Goal: Information Seeking & Learning: Learn about a topic

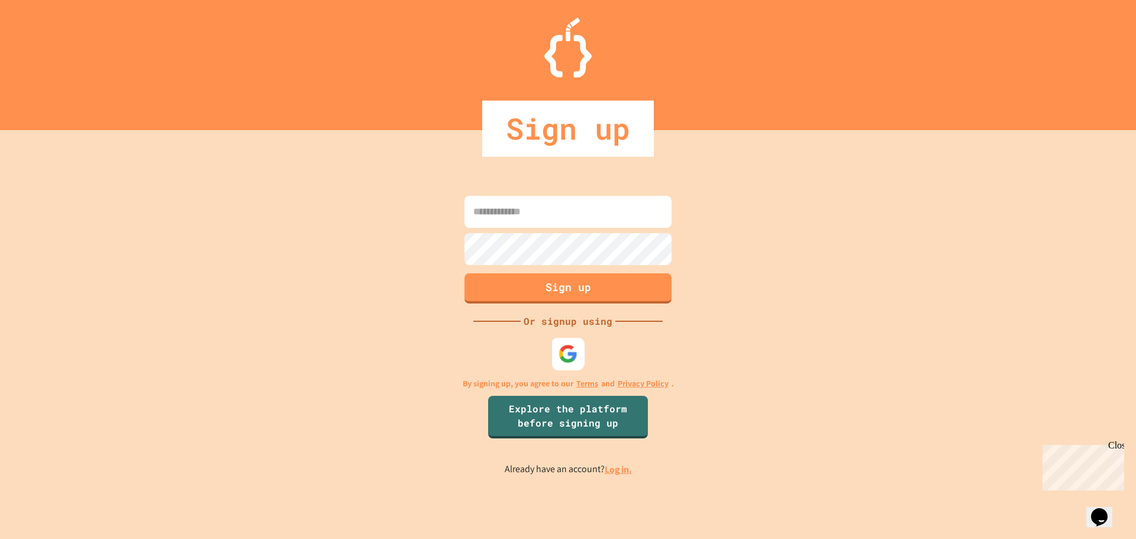
click at [557, 354] on div at bounding box center [568, 353] width 33 height 33
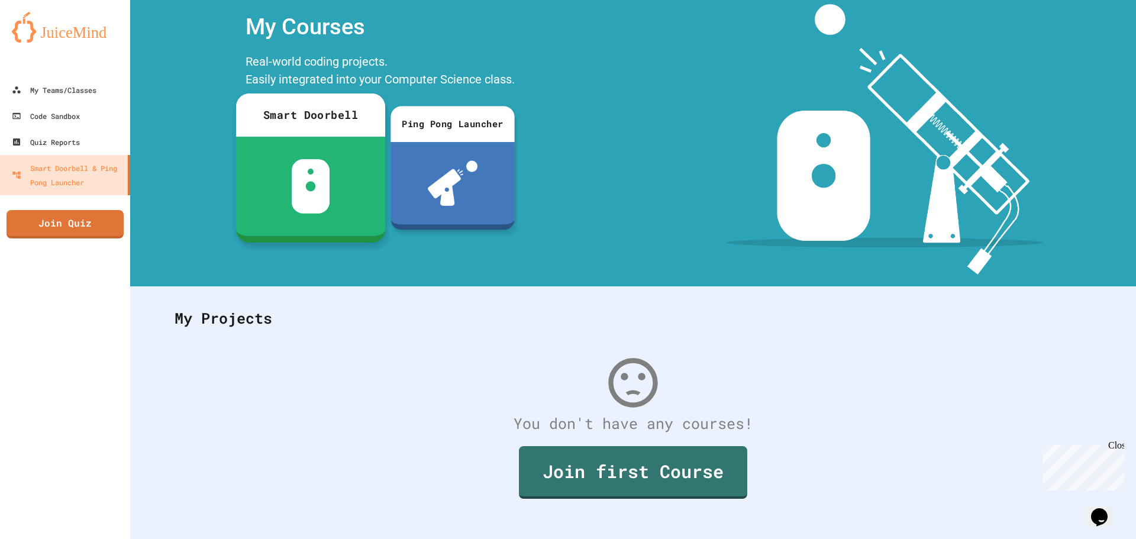
scroll to position [54, 0]
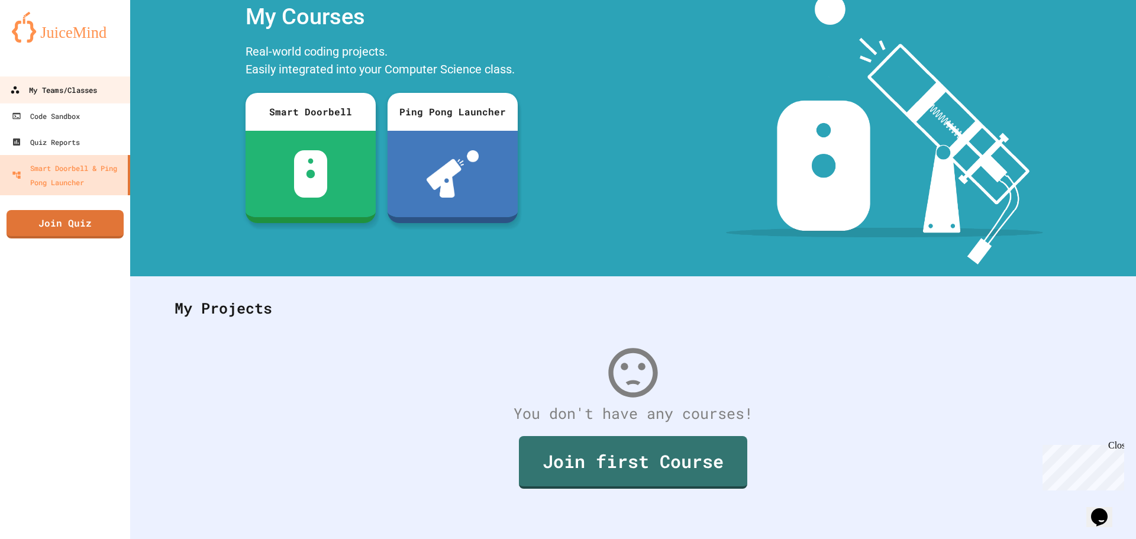
click at [96, 90] on div "My Teams/Classes" at bounding box center [53, 90] width 87 height 15
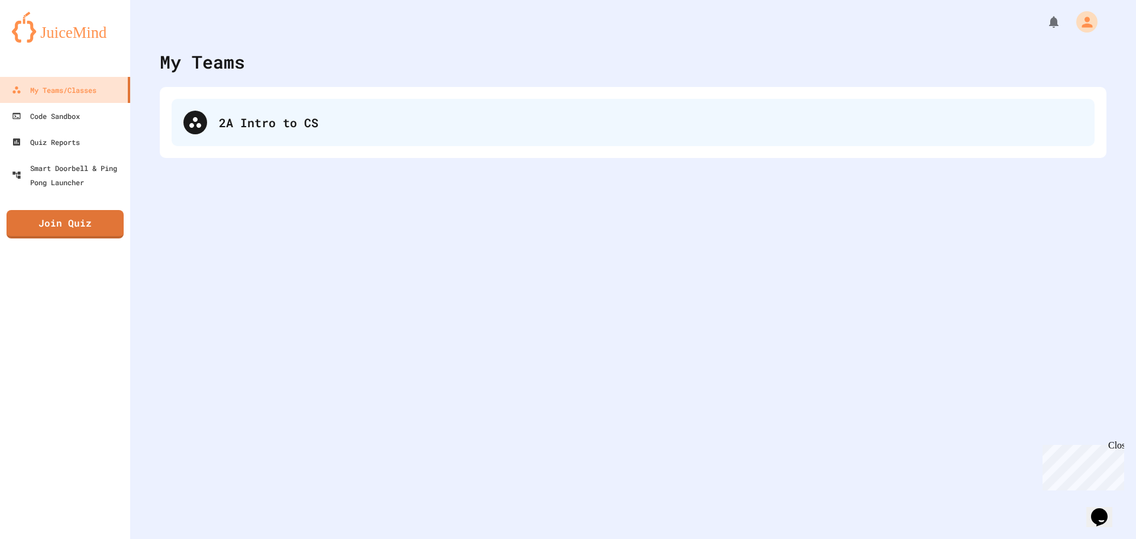
click at [264, 126] on div "2A Intro to CS" at bounding box center [651, 123] width 864 height 18
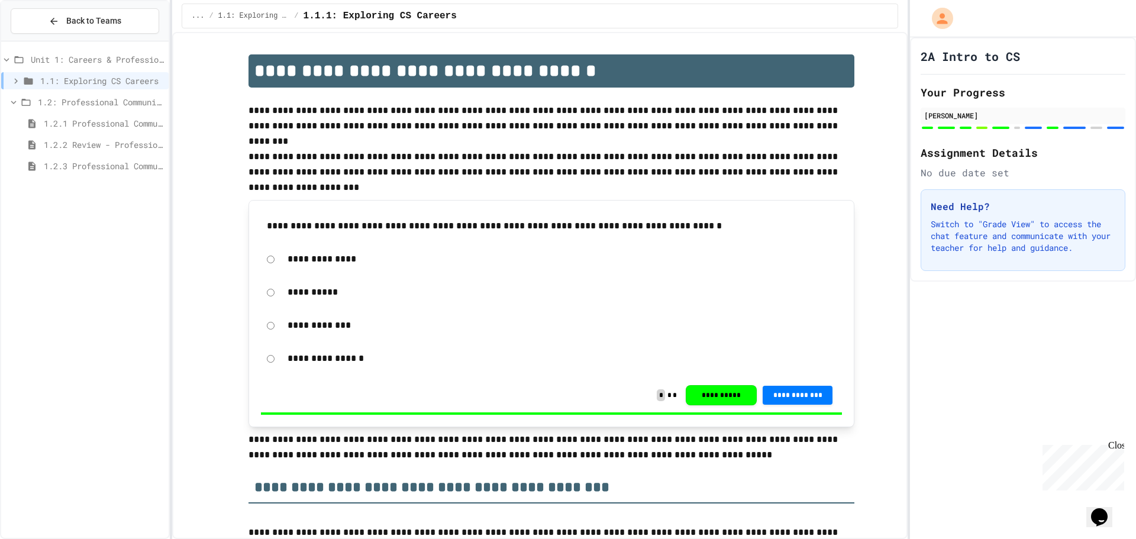
click at [91, 117] on div "1.2.1 Professional Communication" at bounding box center [84, 123] width 167 height 17
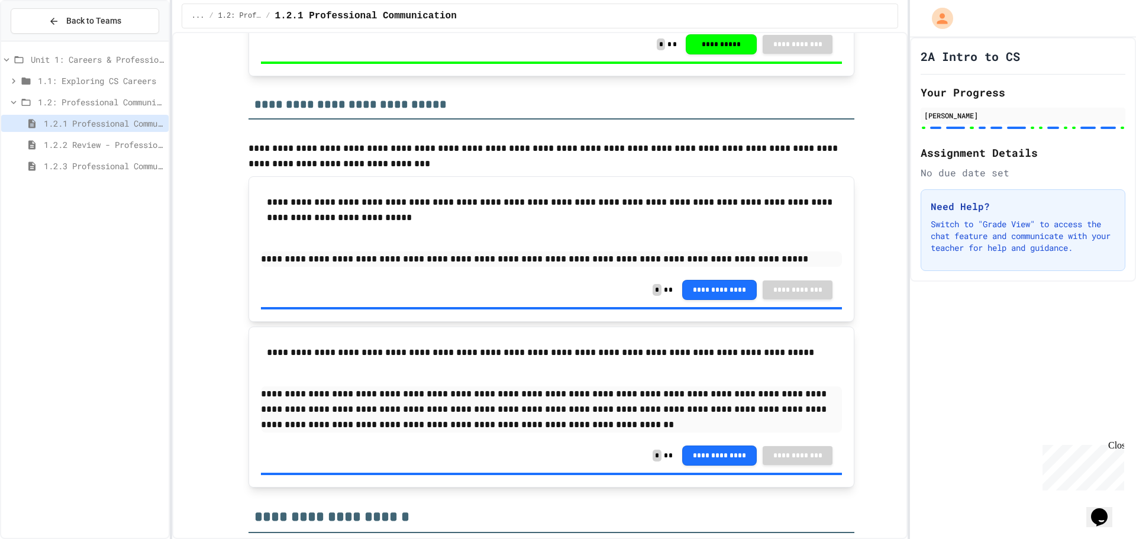
scroll to position [2130, 0]
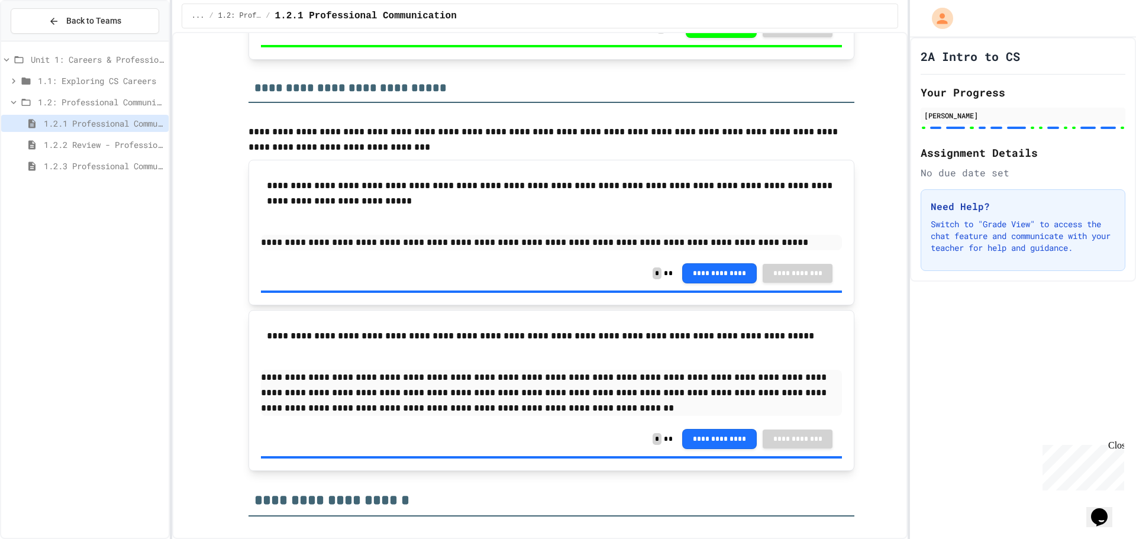
click at [124, 164] on span "1.2.3 Professional Communication Challenge" at bounding box center [104, 166] width 120 height 12
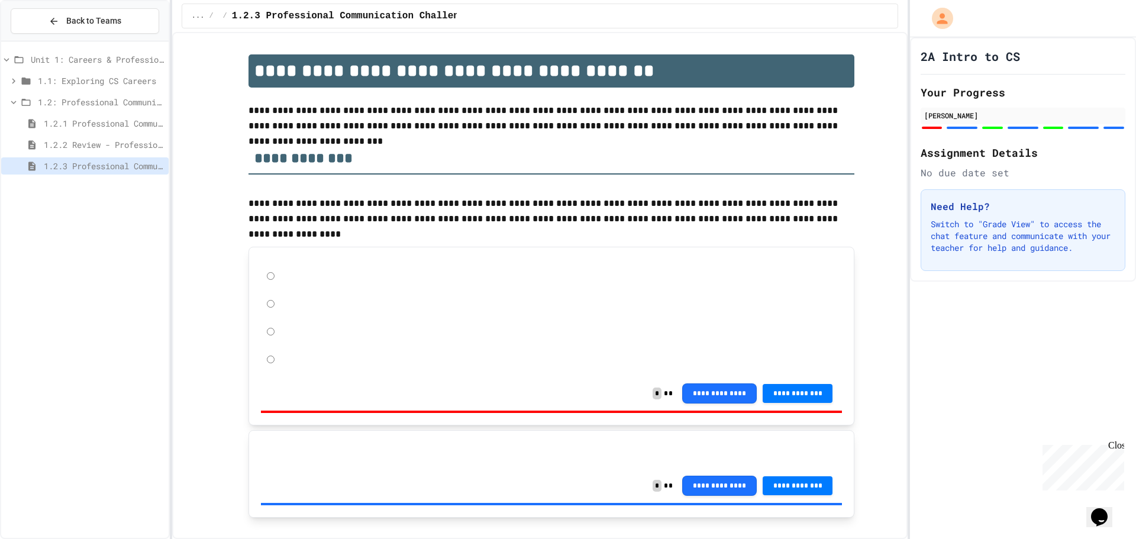
click at [125, 151] on div "1.2.2 Review - Professional Communication" at bounding box center [84, 144] width 167 height 17
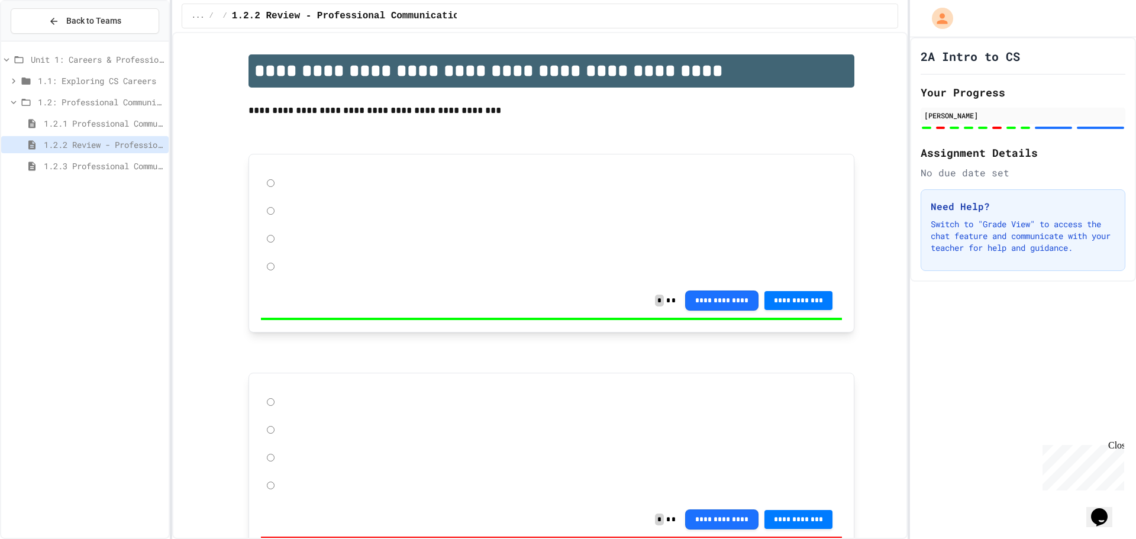
click at [126, 90] on div "1.1: Exploring CS Careers" at bounding box center [84, 82] width 167 height 21
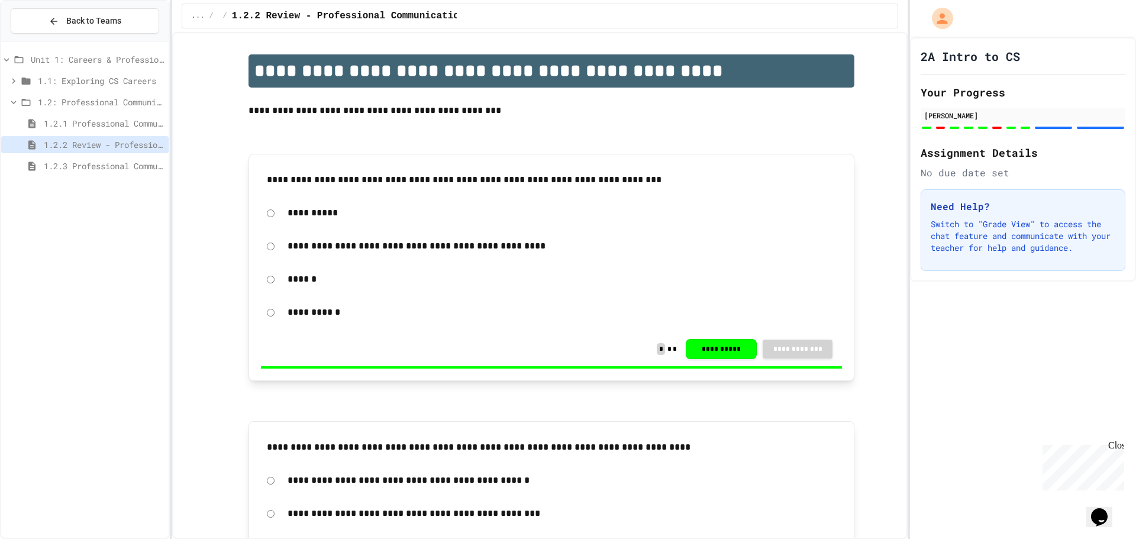
click at [142, 76] on span "1.1: Exploring CS Careers" at bounding box center [101, 81] width 126 height 12
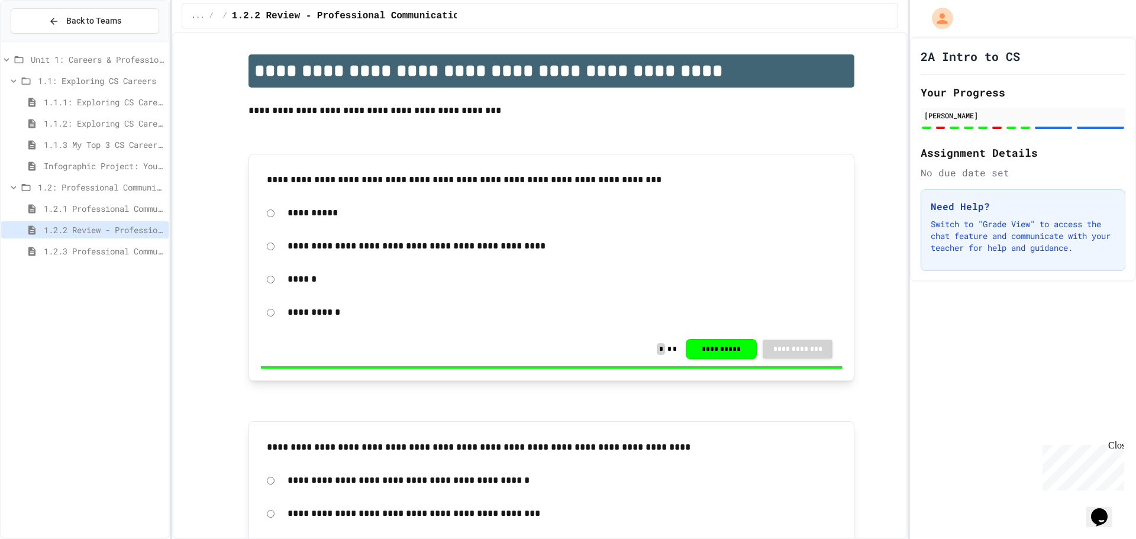
click at [96, 115] on div "1.1.2: Exploring CS Careers - Review" at bounding box center [84, 123] width 167 height 17
